Goal: Ask a question: Seek information or help from site administrators or community

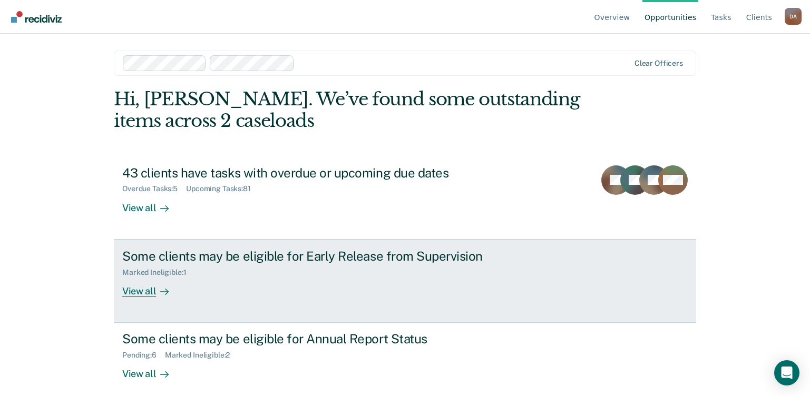
click at [133, 294] on div "View all" at bounding box center [151, 287] width 59 height 21
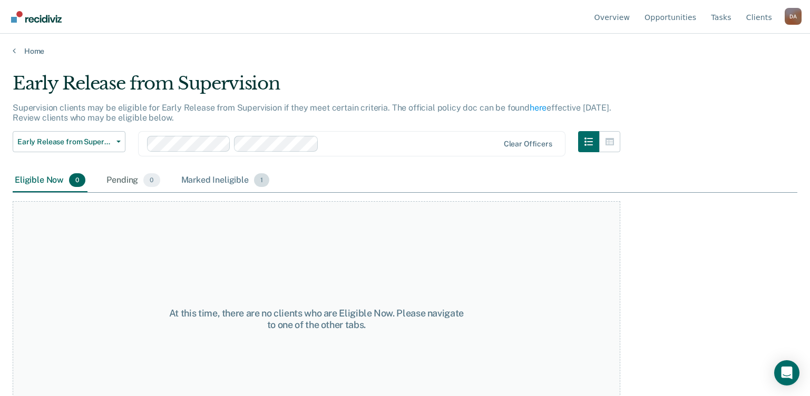
click at [233, 181] on div "Marked Ineligible 1" at bounding box center [225, 180] width 93 height 23
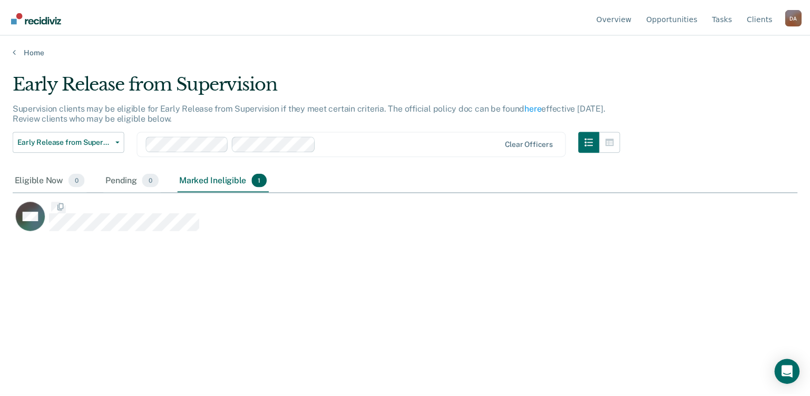
scroll to position [237, 785]
click at [50, 181] on div "Eligible Now 0" at bounding box center [50, 180] width 75 height 23
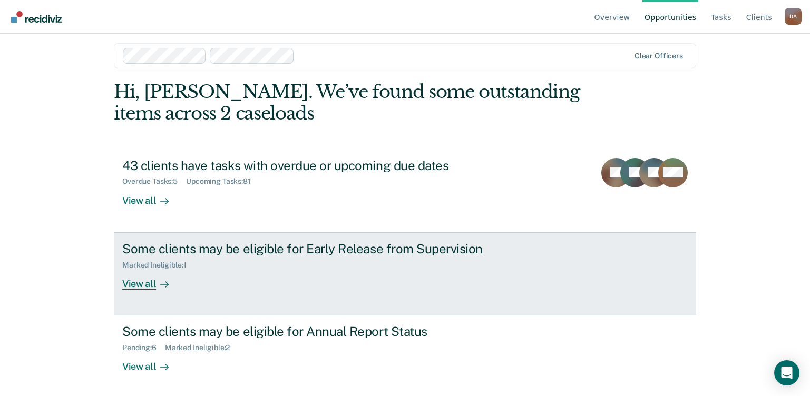
scroll to position [9, 0]
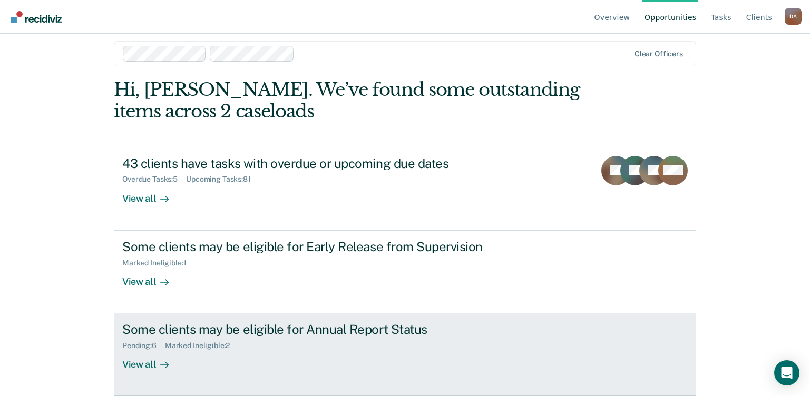
click at [131, 294] on div "View all" at bounding box center [151, 360] width 59 height 21
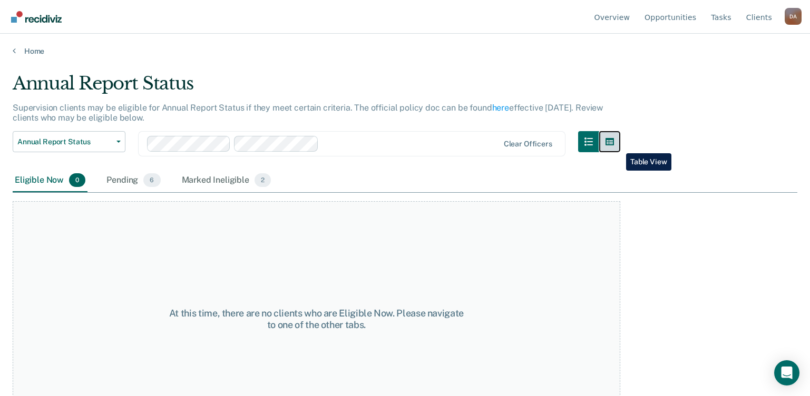
click at [614, 145] on icon "button" at bounding box center [610, 142] width 8 height 8
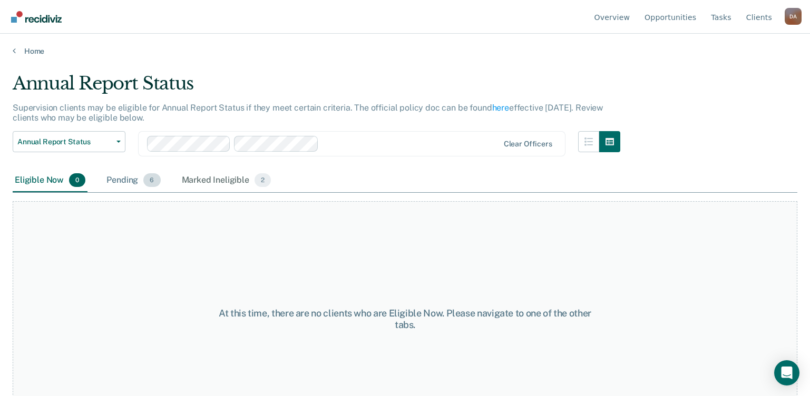
click at [125, 182] on div "Pending 6" at bounding box center [133, 180] width 58 height 23
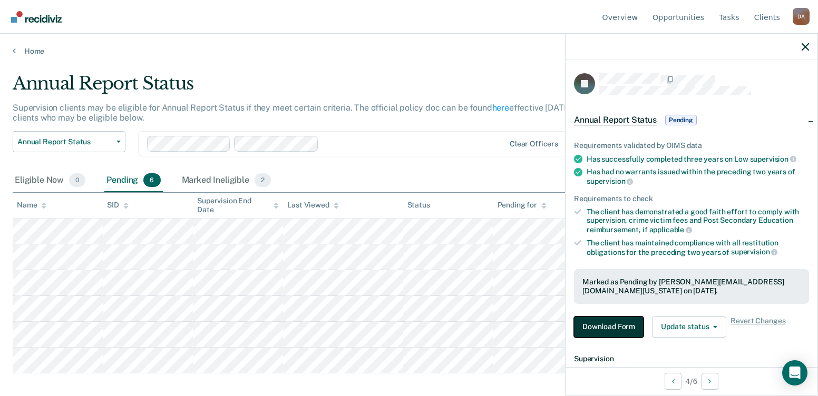
click at [622, 294] on button "Download Form" at bounding box center [609, 327] width 70 height 21
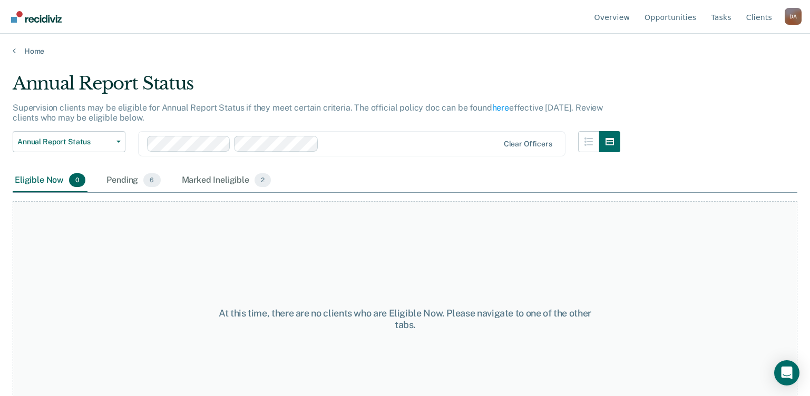
scroll to position [9, 0]
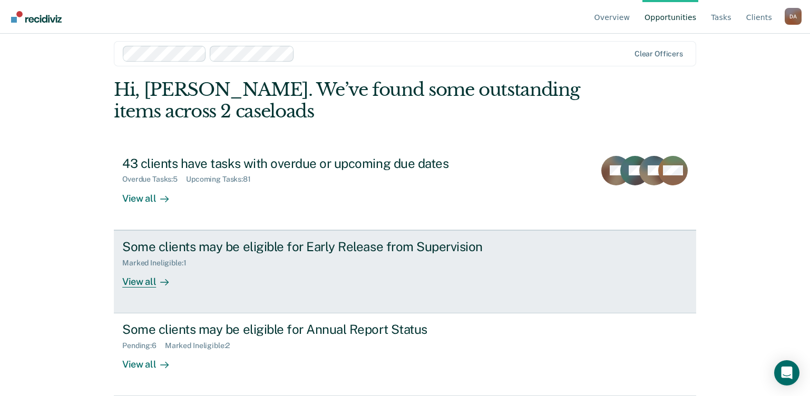
click at [145, 285] on div "View all" at bounding box center [151, 277] width 59 height 21
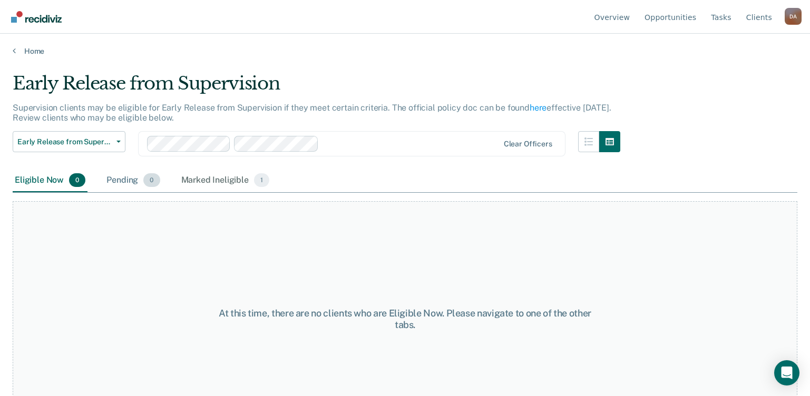
click at [121, 182] on div "Pending 0" at bounding box center [132, 180] width 57 height 23
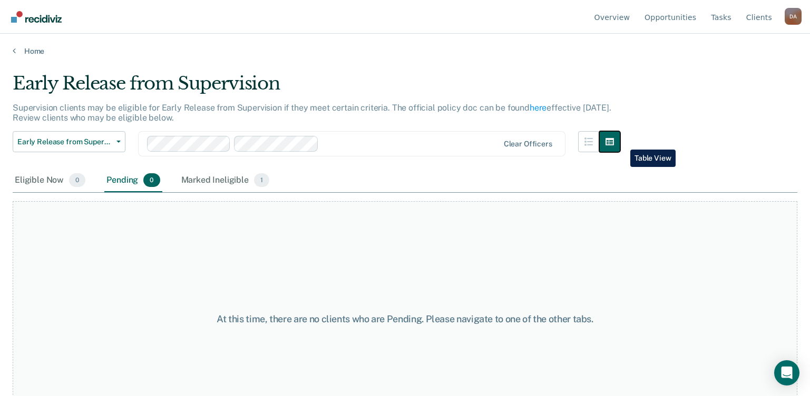
click at [620, 142] on button "button" at bounding box center [609, 141] width 21 height 21
click at [590, 143] on icon "button" at bounding box center [588, 142] width 8 height 8
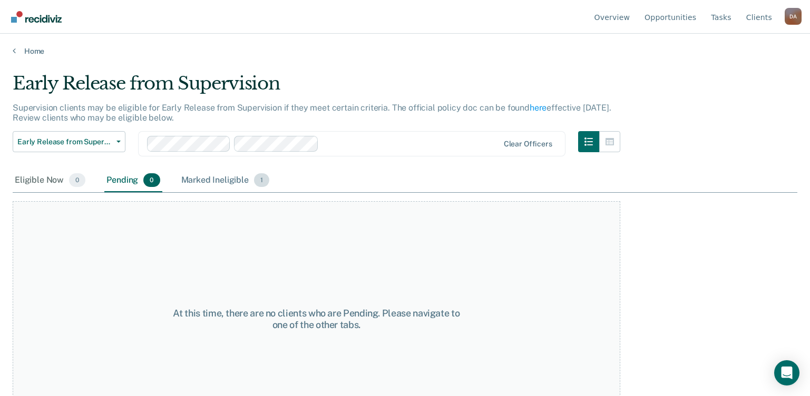
click at [239, 178] on div "Marked Ineligible 1" at bounding box center [225, 180] width 93 height 23
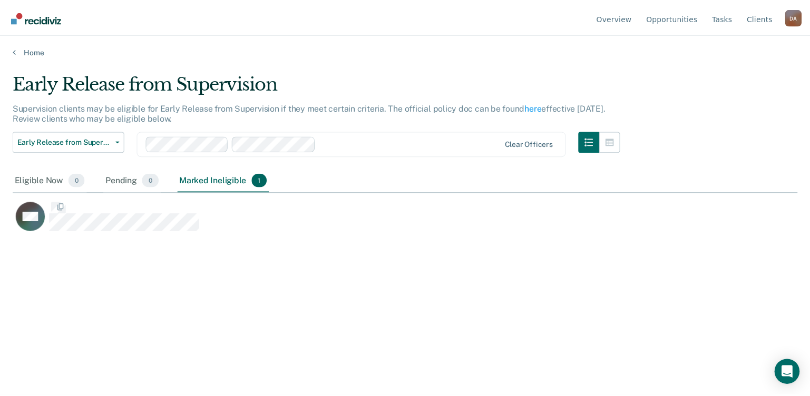
scroll to position [237, 785]
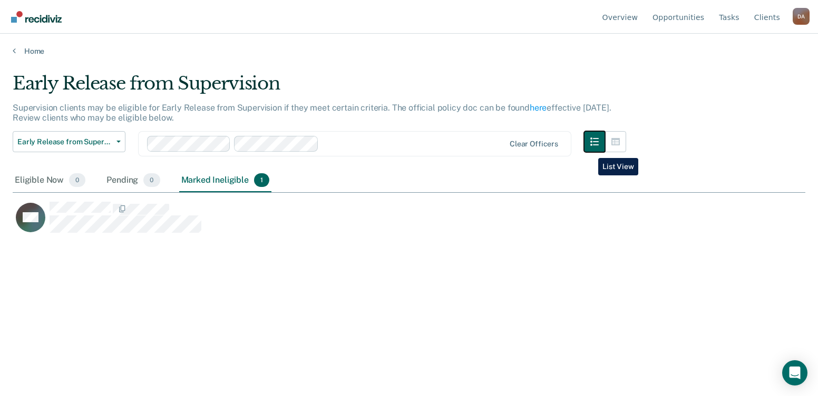
click at [590, 150] on button "button" at bounding box center [594, 141] width 21 height 21
click at [610, 145] on button "button" at bounding box center [615, 141] width 21 height 21
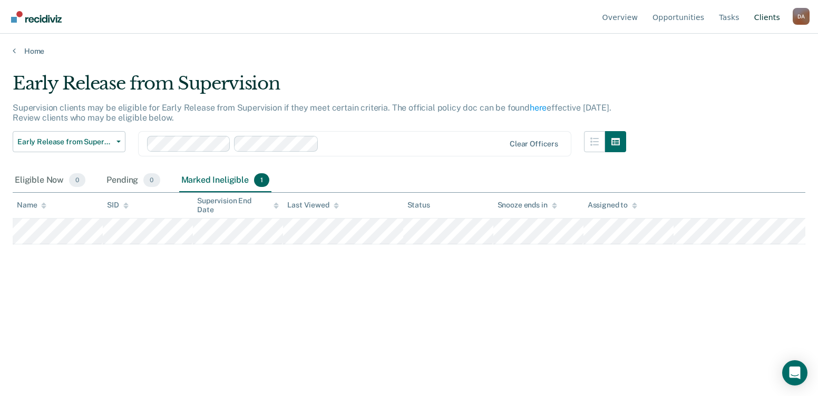
click at [642, 17] on link "Client s" at bounding box center [767, 17] width 30 height 34
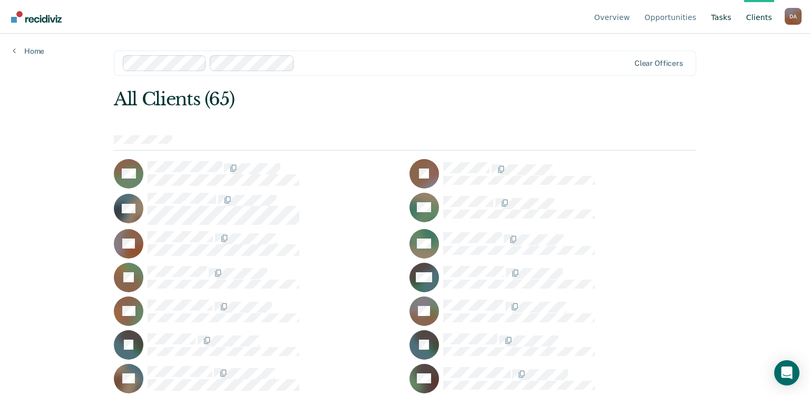
click at [642, 18] on link "Tasks" at bounding box center [721, 17] width 25 height 34
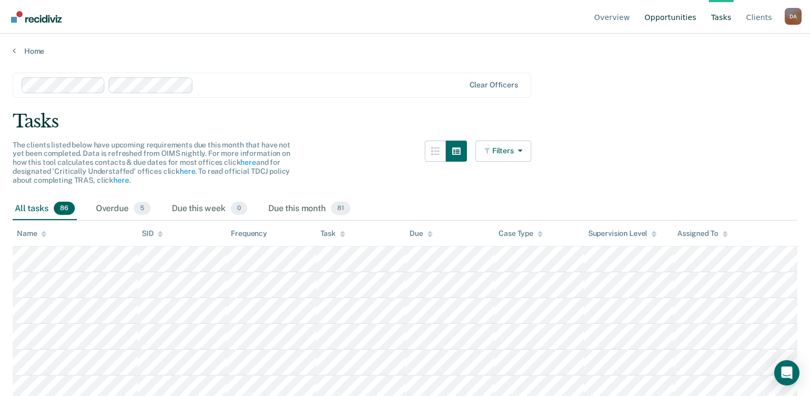
click at [642, 18] on link "Opportunities" at bounding box center [670, 17] width 56 height 34
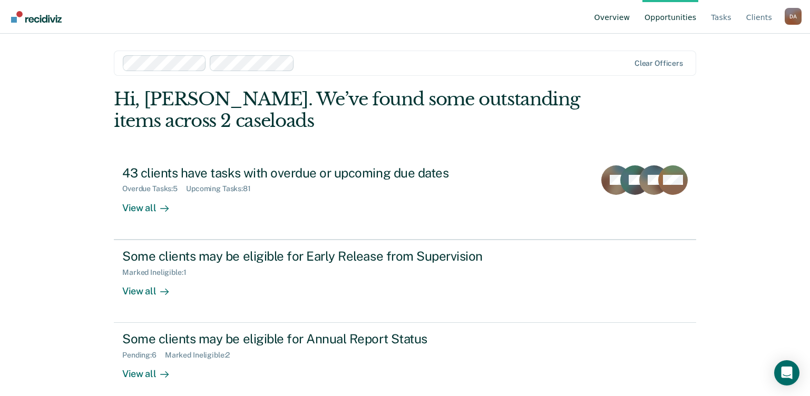
click at [621, 23] on link "Overview" at bounding box center [612, 17] width 40 height 34
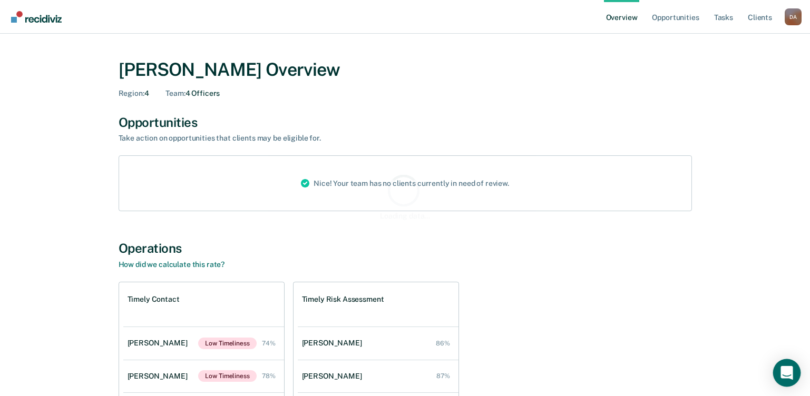
click at [642, 294] on icon "Open Intercom Messenger" at bounding box center [786, 373] width 12 height 14
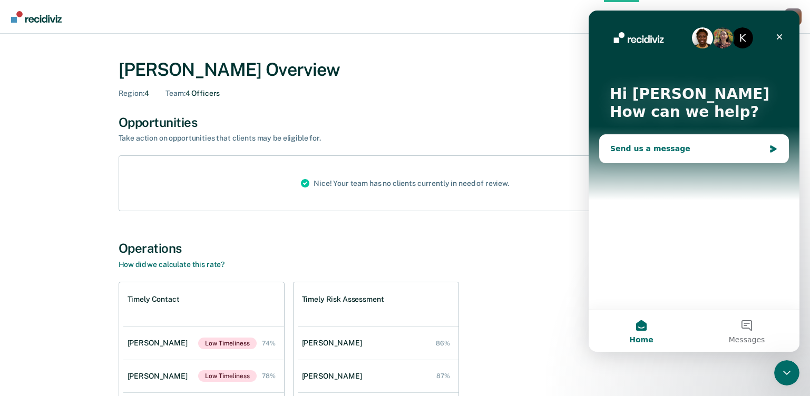
click at [627, 147] on div "Send us a message" at bounding box center [687, 148] width 154 height 11
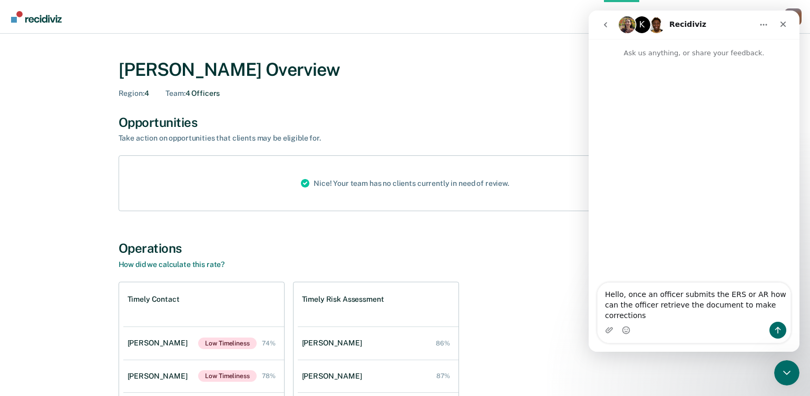
type textarea "Hello, once an officer submits the ERS or AR how can the officer retrieve the d…"
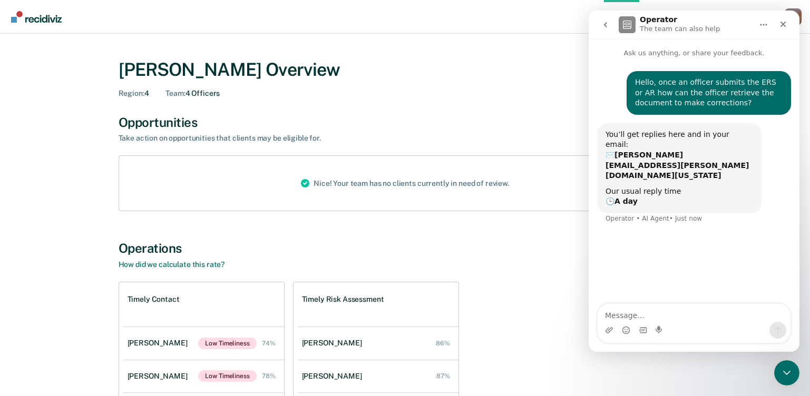
click at [630, 29] on img "Intercom messenger" at bounding box center [627, 24] width 17 height 17
click at [630, 26] on img "Intercom messenger" at bounding box center [627, 24] width 17 height 17
click at [603, 25] on icon "go back" at bounding box center [605, 25] width 8 height 8
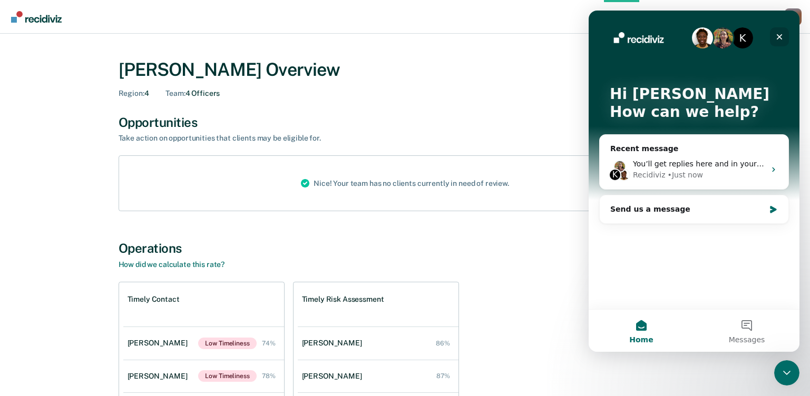
click at [642, 39] on div "Close" at bounding box center [779, 36] width 19 height 19
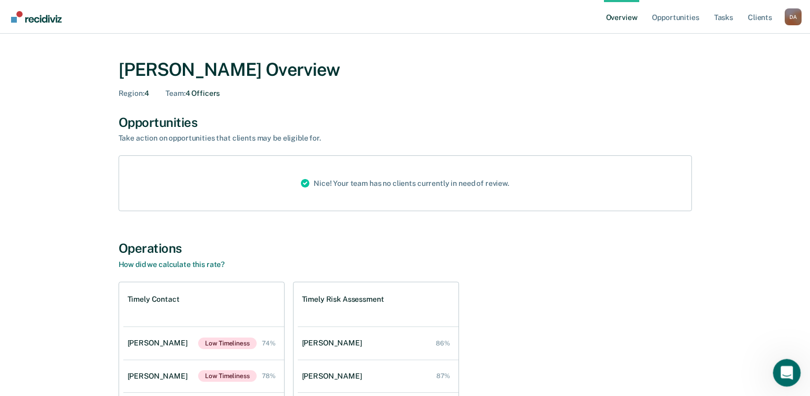
click at [642, 294] on div "Open Intercom Messenger" at bounding box center [785, 371] width 35 height 35
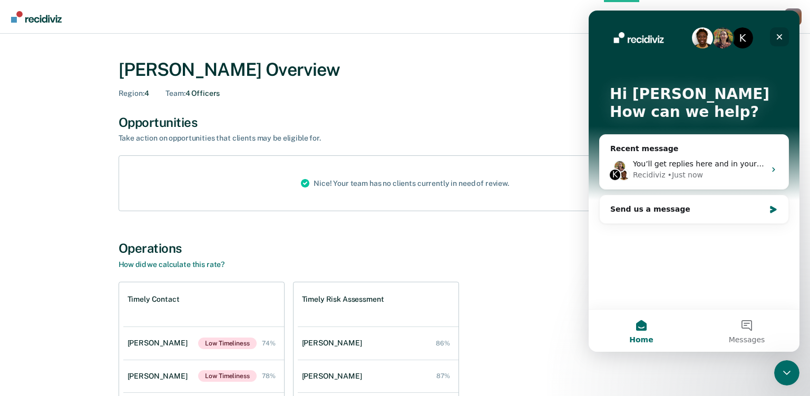
click at [642, 37] on icon "Close" at bounding box center [779, 37] width 8 height 8
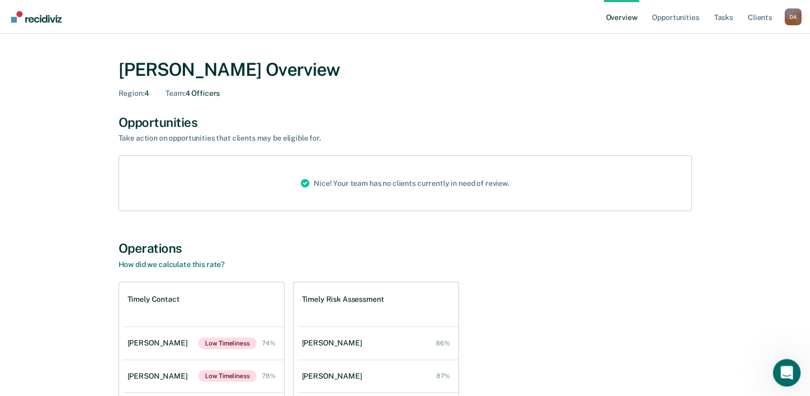
click at [642, 294] on div "Open Intercom Messenger" at bounding box center [785, 371] width 35 height 35
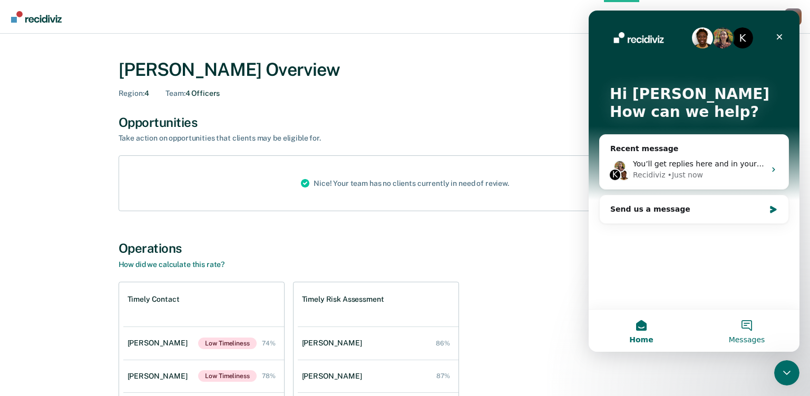
click at [642, 294] on button "Messages" at bounding box center [746, 331] width 105 height 42
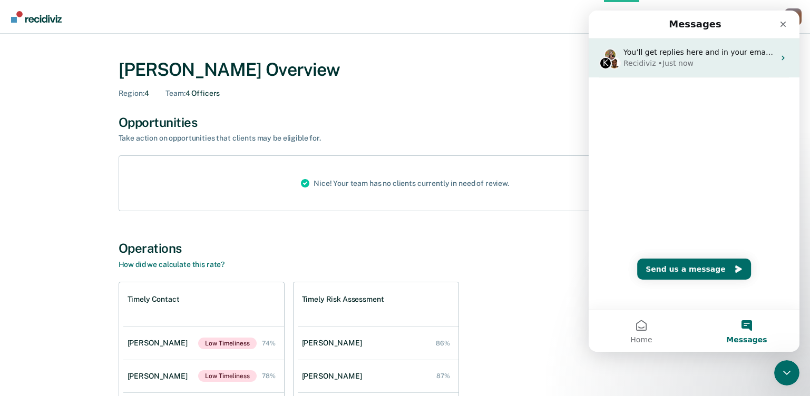
click at [642, 58] on icon "Intercom messenger" at bounding box center [783, 58] width 3 height 5
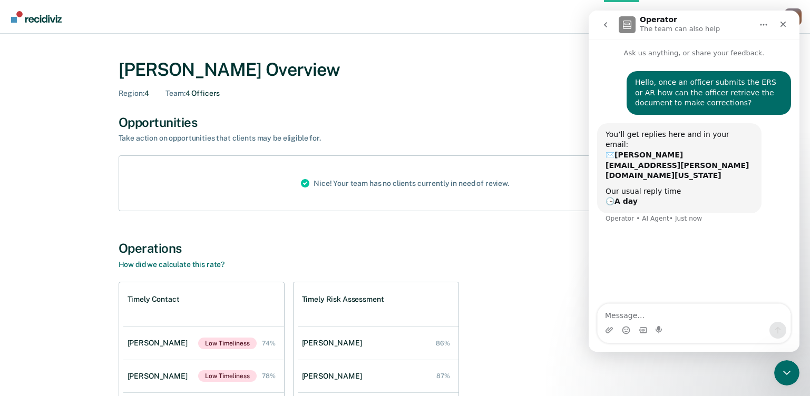
click at [642, 27] on icon "Home" at bounding box center [763, 25] width 8 height 8
click at [607, 24] on icon "go back" at bounding box center [605, 25] width 8 height 8
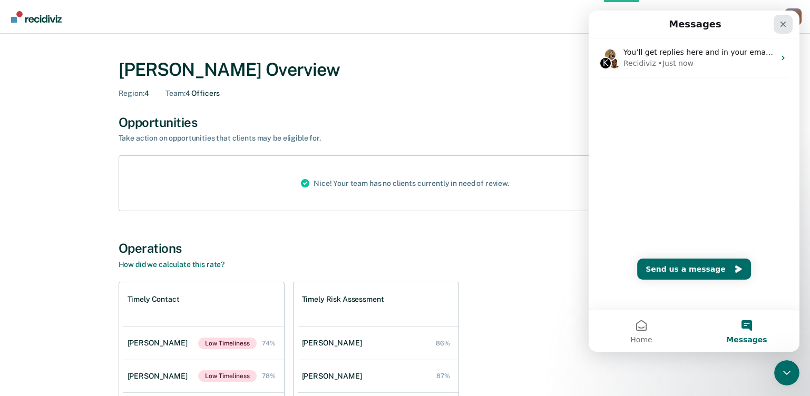
click at [642, 26] on icon "Close" at bounding box center [783, 24] width 8 height 8
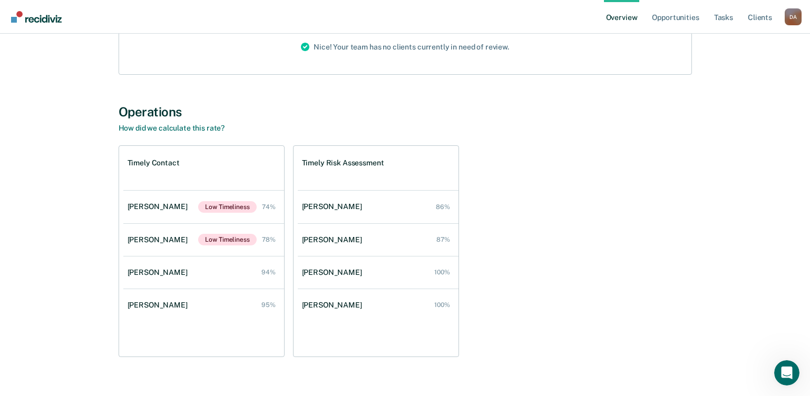
scroll to position [152, 0]
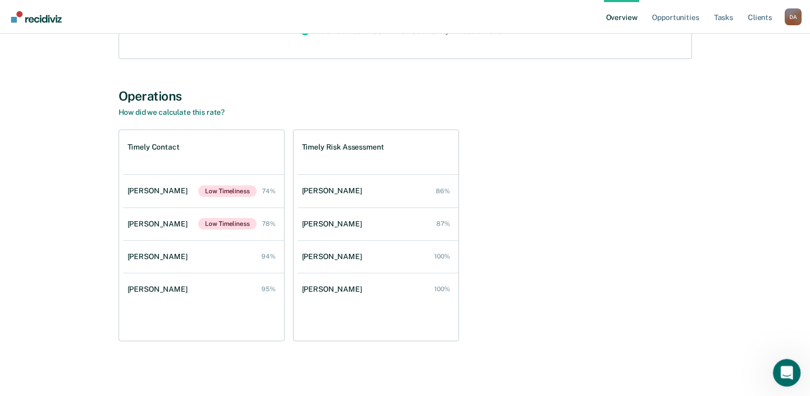
click at [642, 294] on icon "Open Intercom Messenger" at bounding box center [785, 371] width 17 height 17
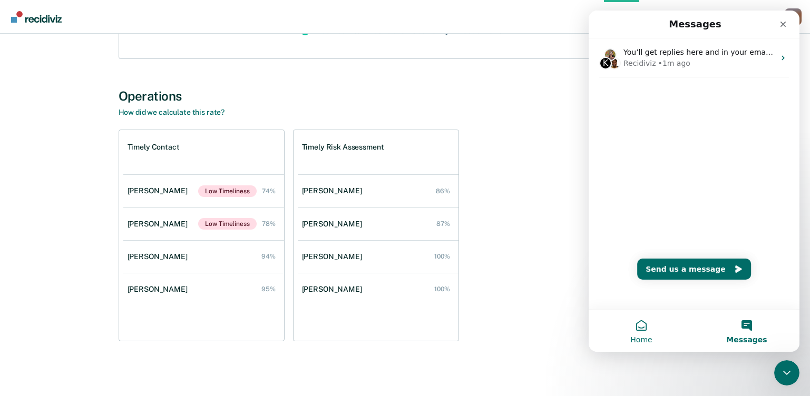
click at [642, 294] on button "Home" at bounding box center [641, 331] width 105 height 42
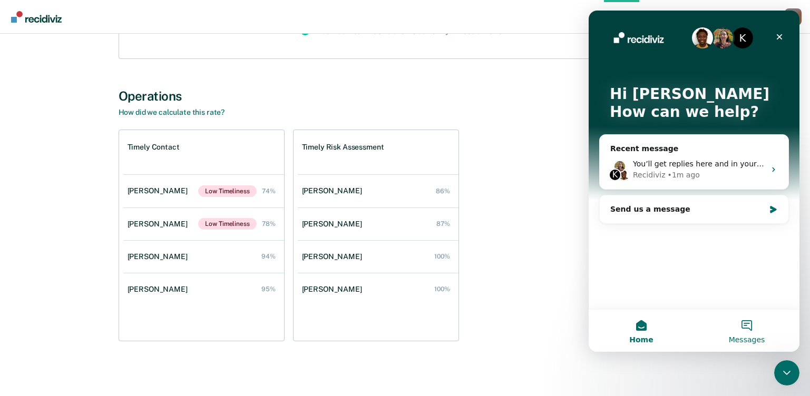
click at [642, 294] on button "Messages" at bounding box center [746, 331] width 105 height 42
